Goal: Information Seeking & Learning: Find specific fact

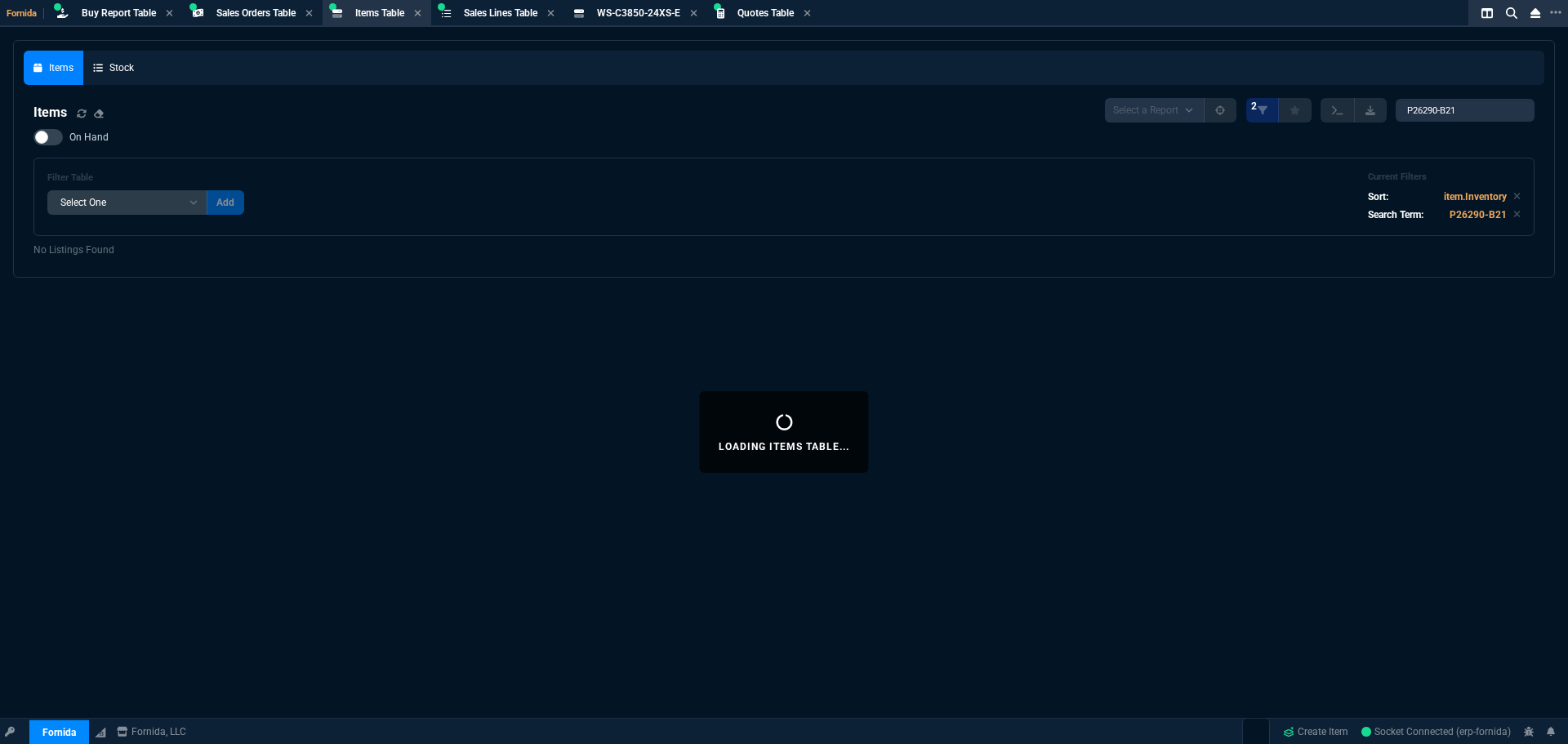
select select "9: OCAM"
select select
click at [1403, 109] on input "P26290-B21" at bounding box center [1465, 110] width 139 height 23
click at [1437, 109] on input "P26290-B21" at bounding box center [1465, 110] width 139 height 23
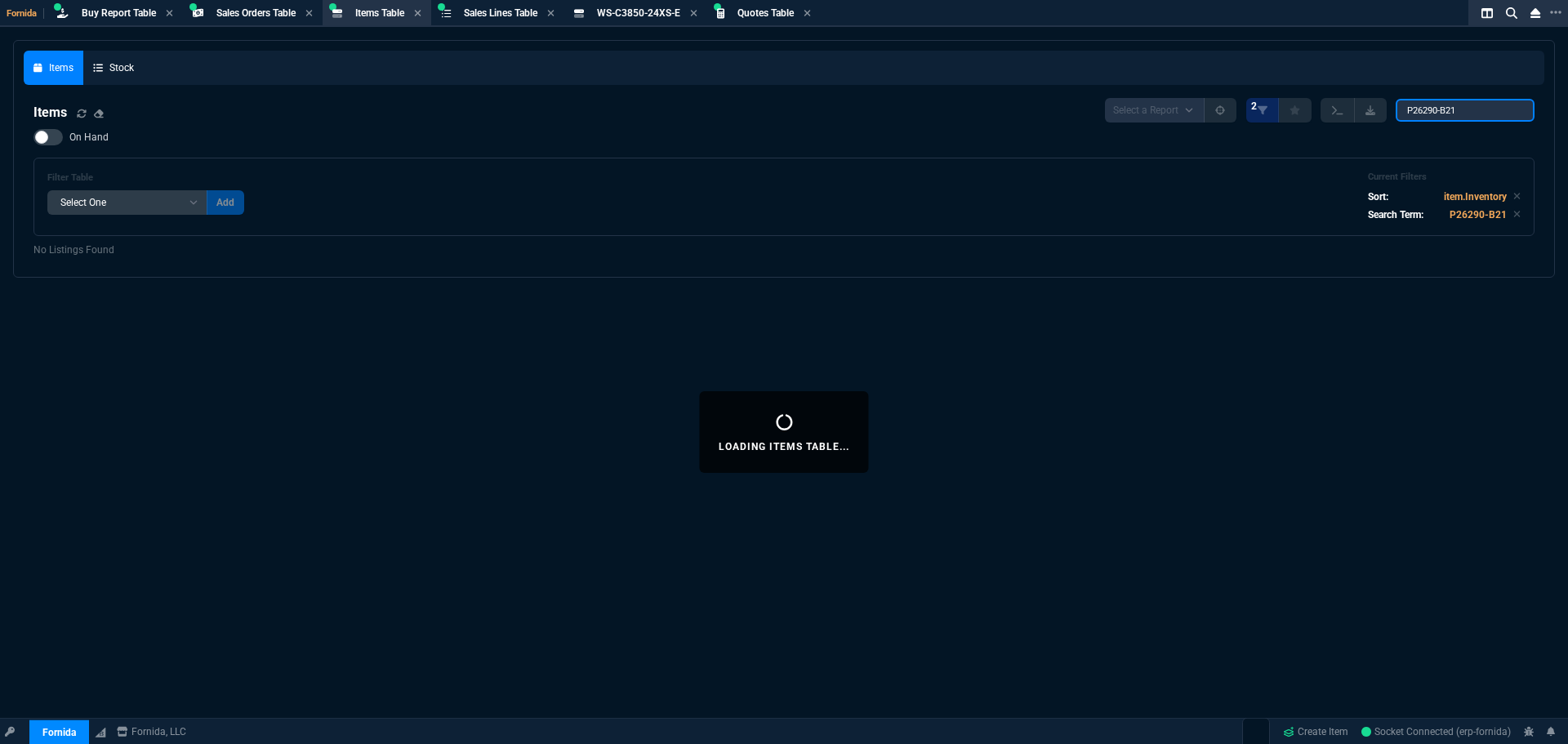
click at [1437, 109] on input "P26290-B21" at bounding box center [1465, 110] width 139 height 23
paste input "774026"
type input "774026"
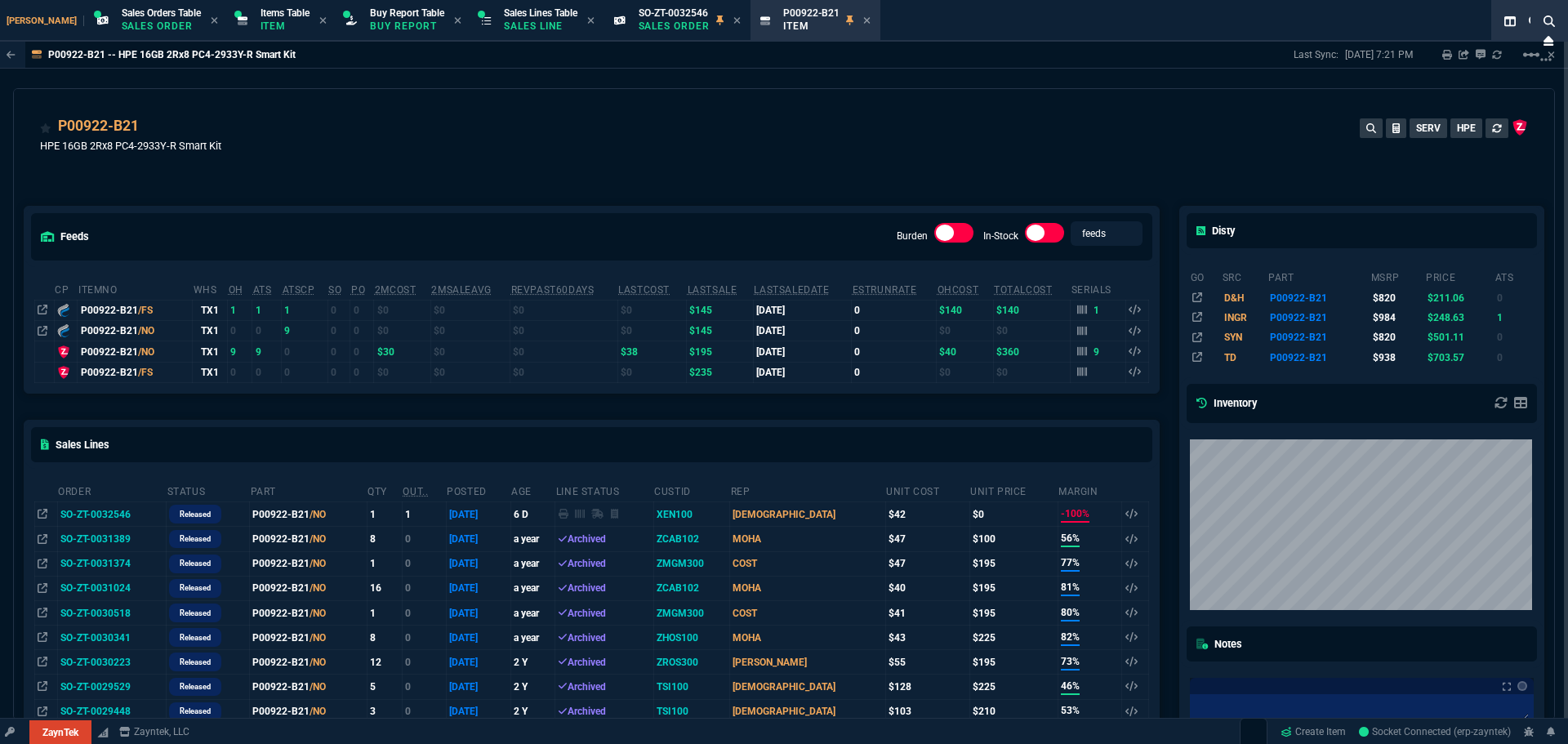
select select "9: OCAM"
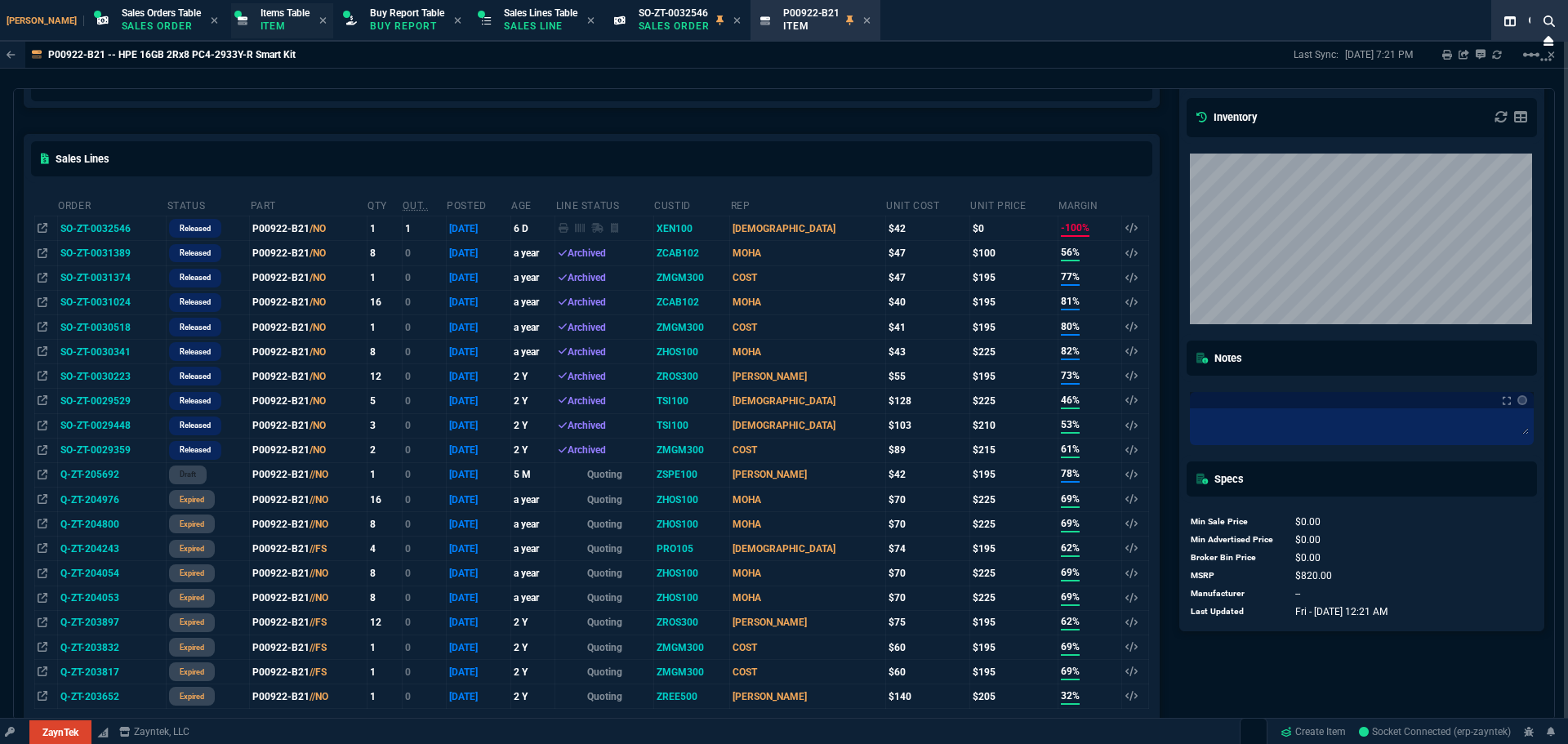
click at [261, 26] on p "Item" at bounding box center [285, 25] width 49 height 13
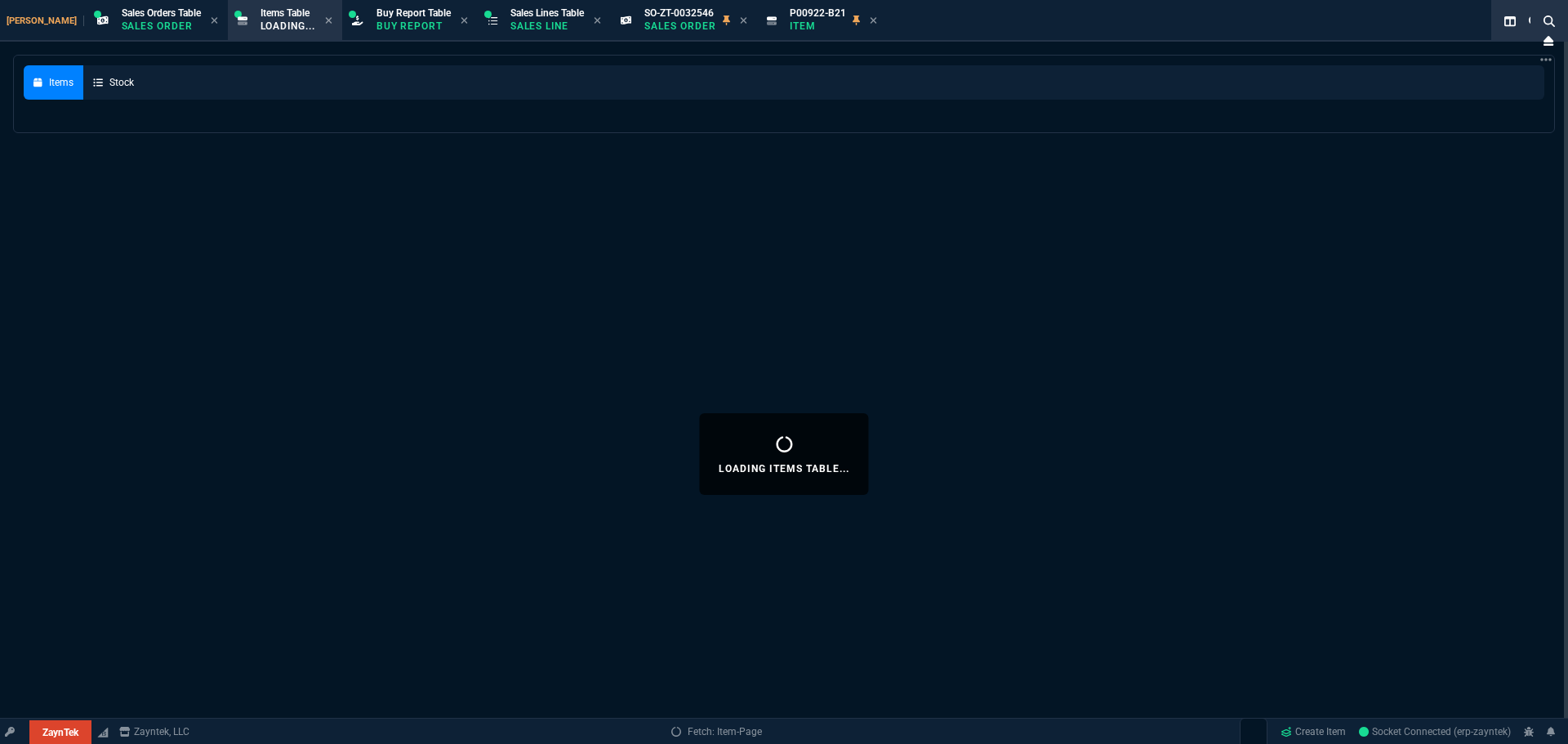
select select
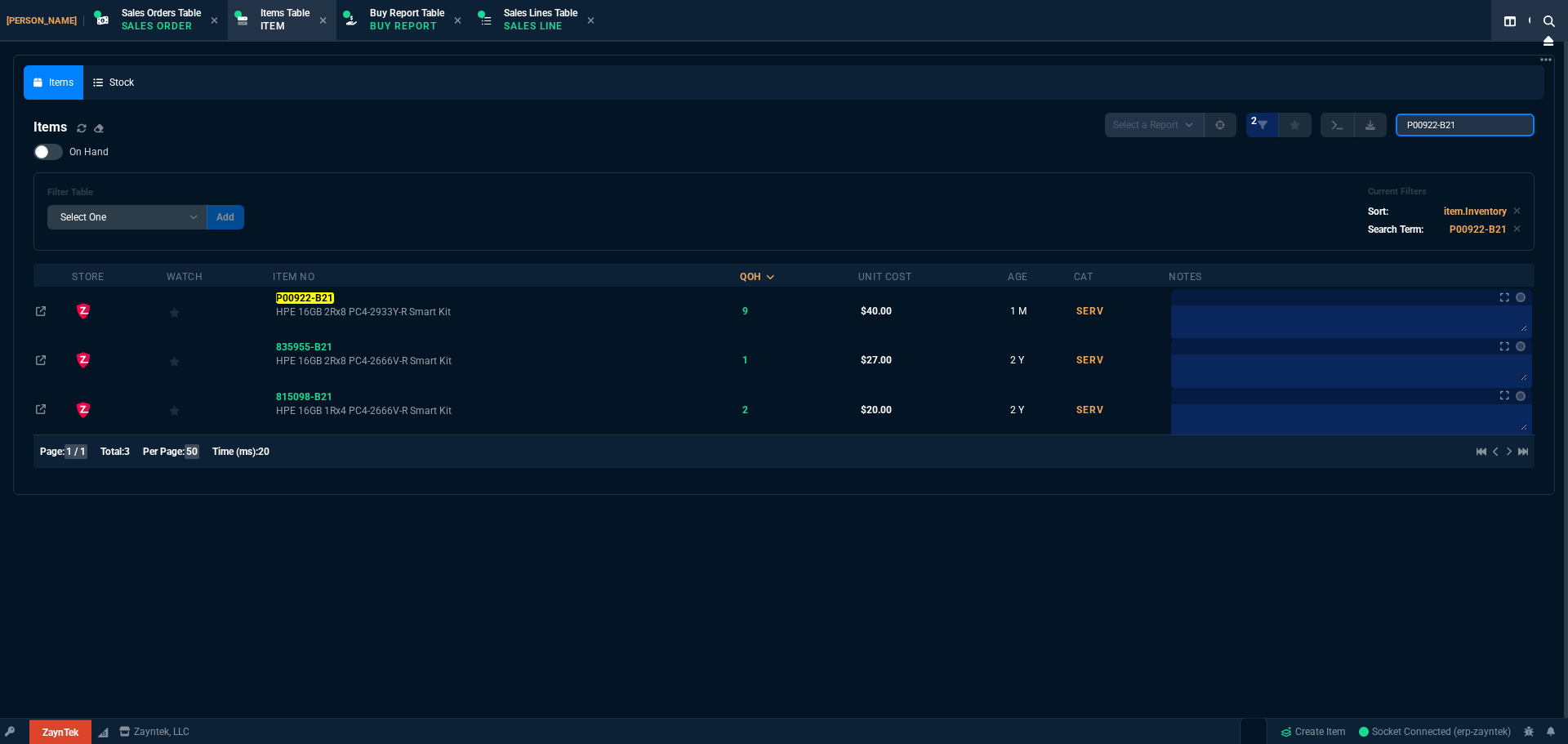
click at [1462, 133] on input "P00922-B21" at bounding box center [1465, 125] width 139 height 23
paste input "774026"
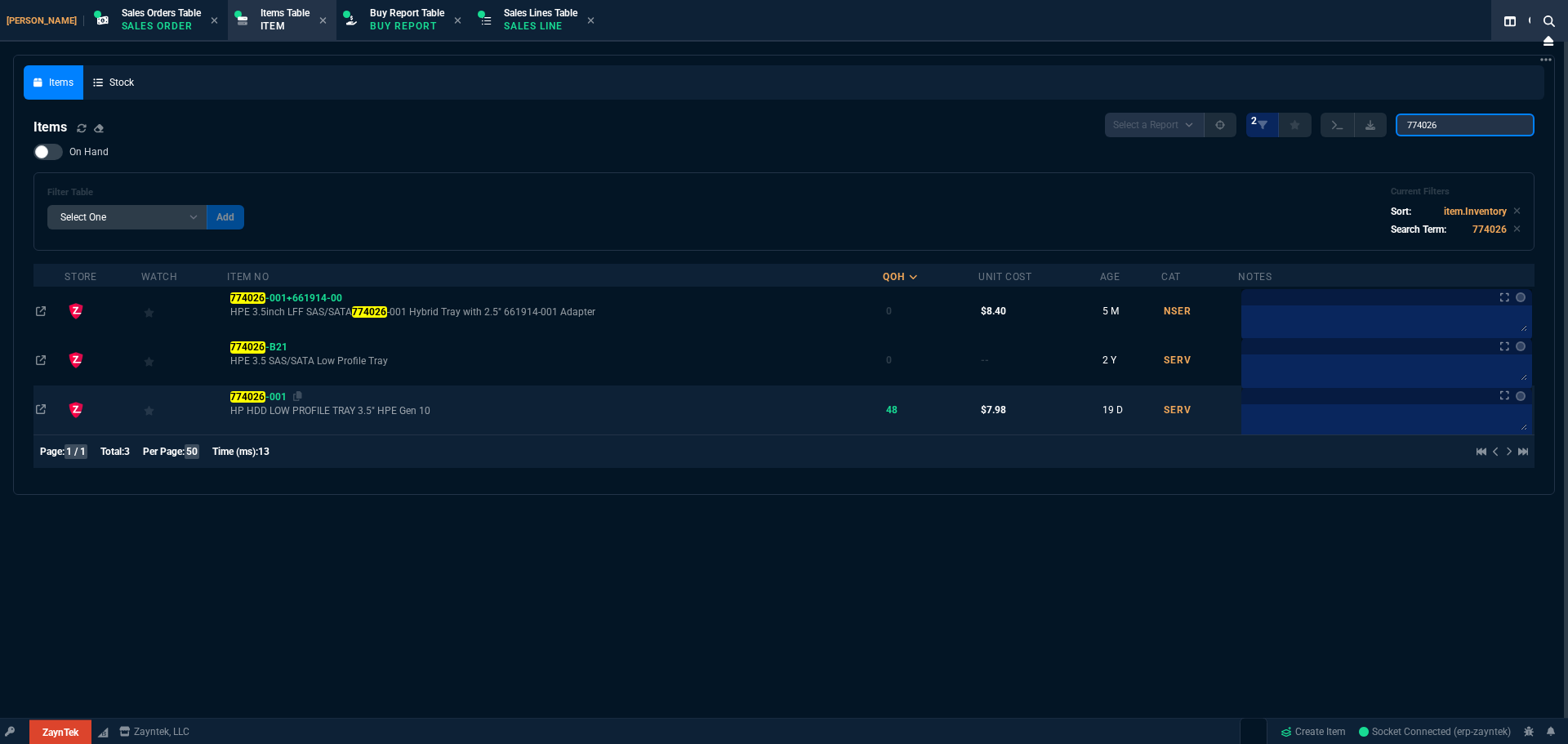
type input "774026"
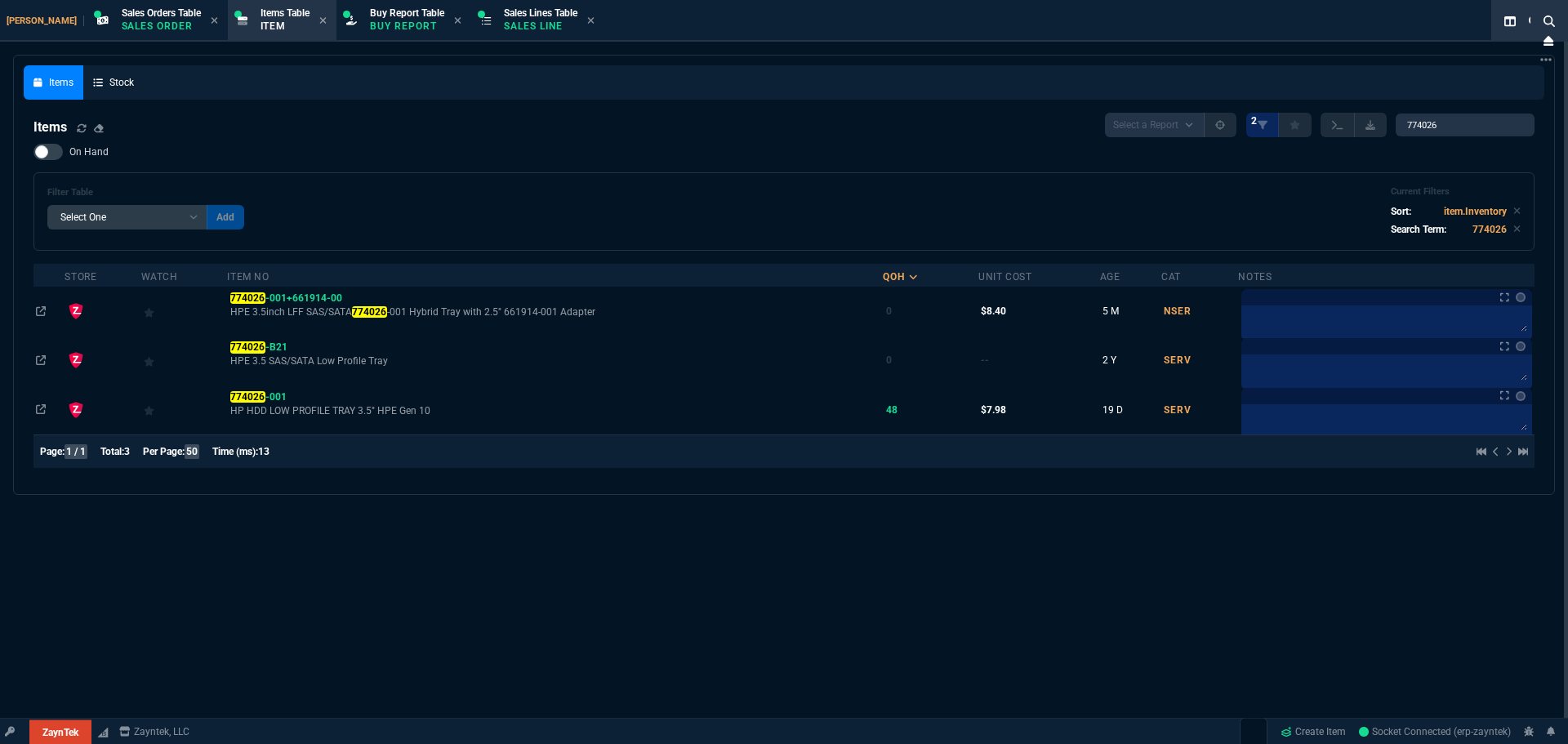
drag, startPoint x: 257, startPoint y: 397, endPoint x: 265, endPoint y: 397, distance: 8.0
click at [257, 397] on mark "774026" at bounding box center [248, 397] width 35 height 11
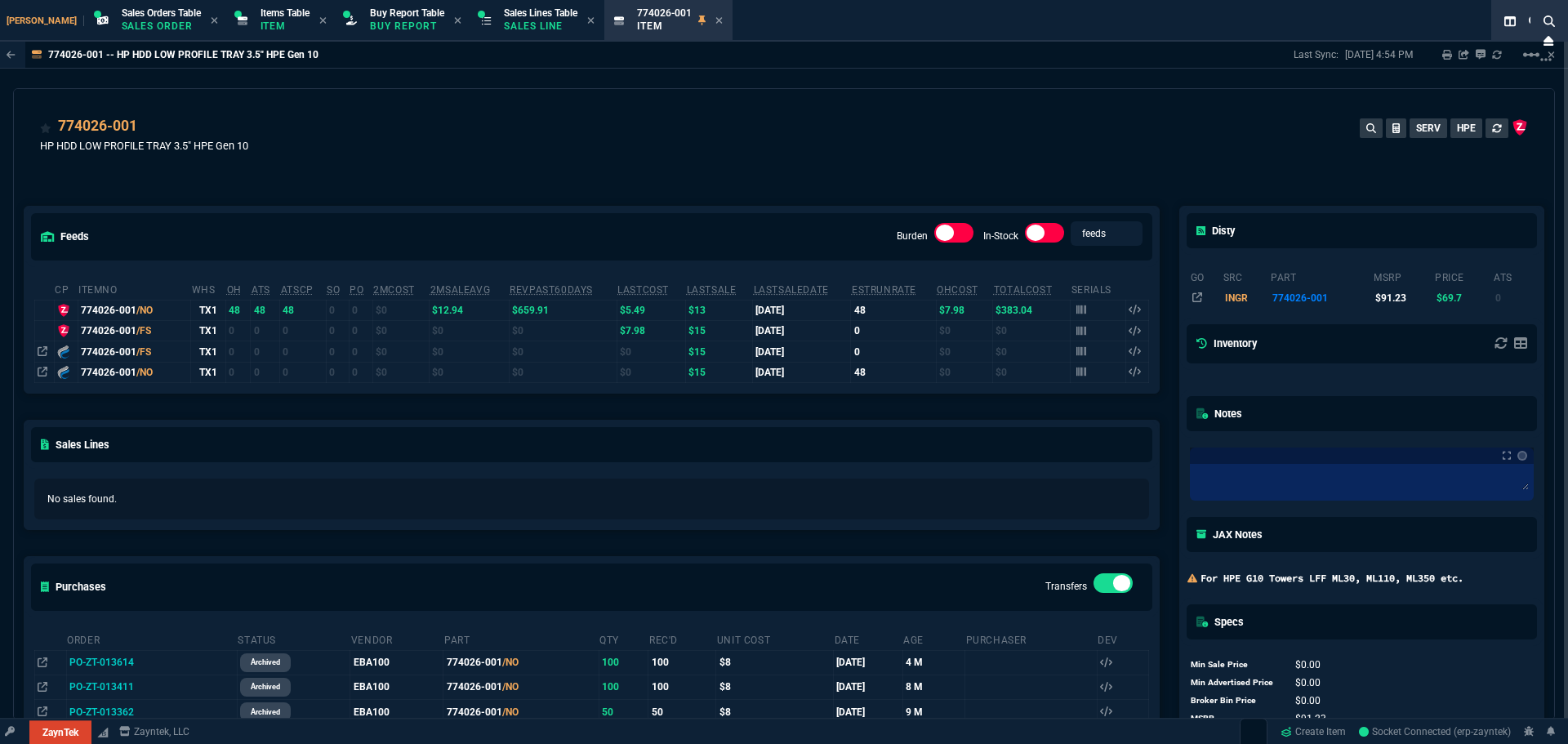
click at [407, 152] on div "774026-001 HP HDD LOW PROFILE TRAY 3.5" HPE Gen 10 SERV HPE" at bounding box center [784, 144] width 1488 height 58
